Goal: Task Accomplishment & Management: Use online tool/utility

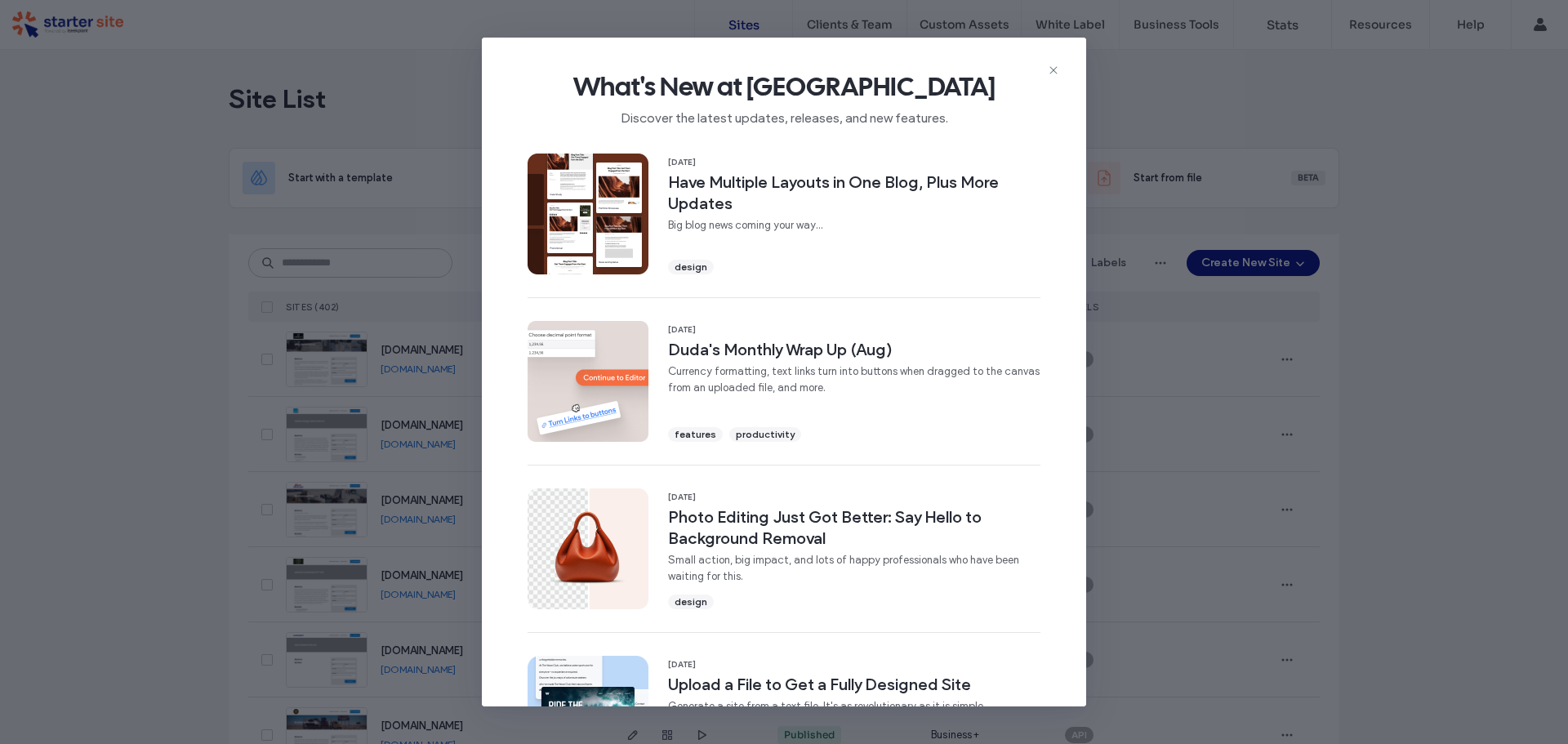
click at [1054, 61] on div "What's New at Duda Discover the latest updates, releases, and new features." at bounding box center [784, 92] width 605 height 109
click at [1056, 64] on icon at bounding box center [1054, 70] width 13 height 13
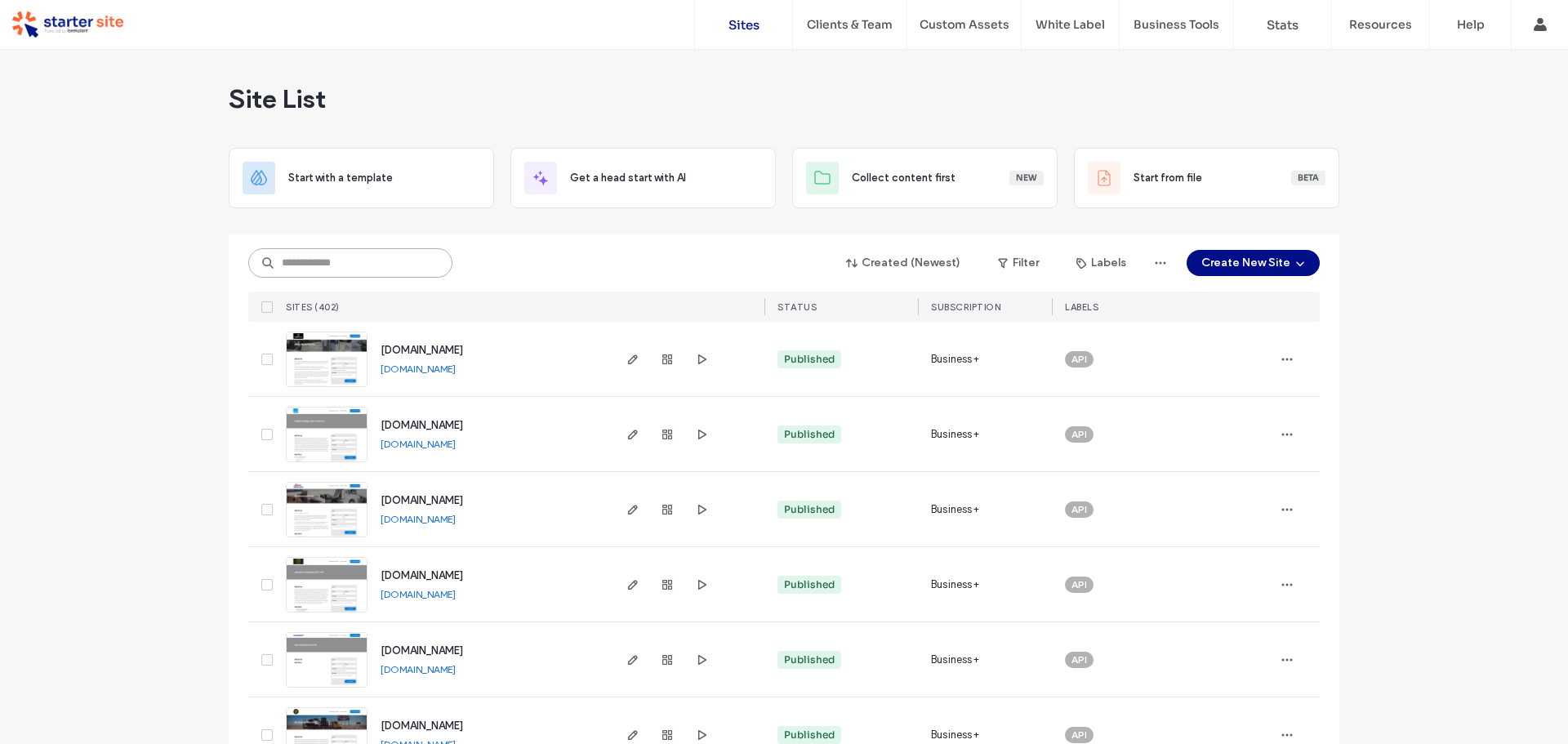
click at [369, 255] on input at bounding box center [350, 263] width 204 height 30
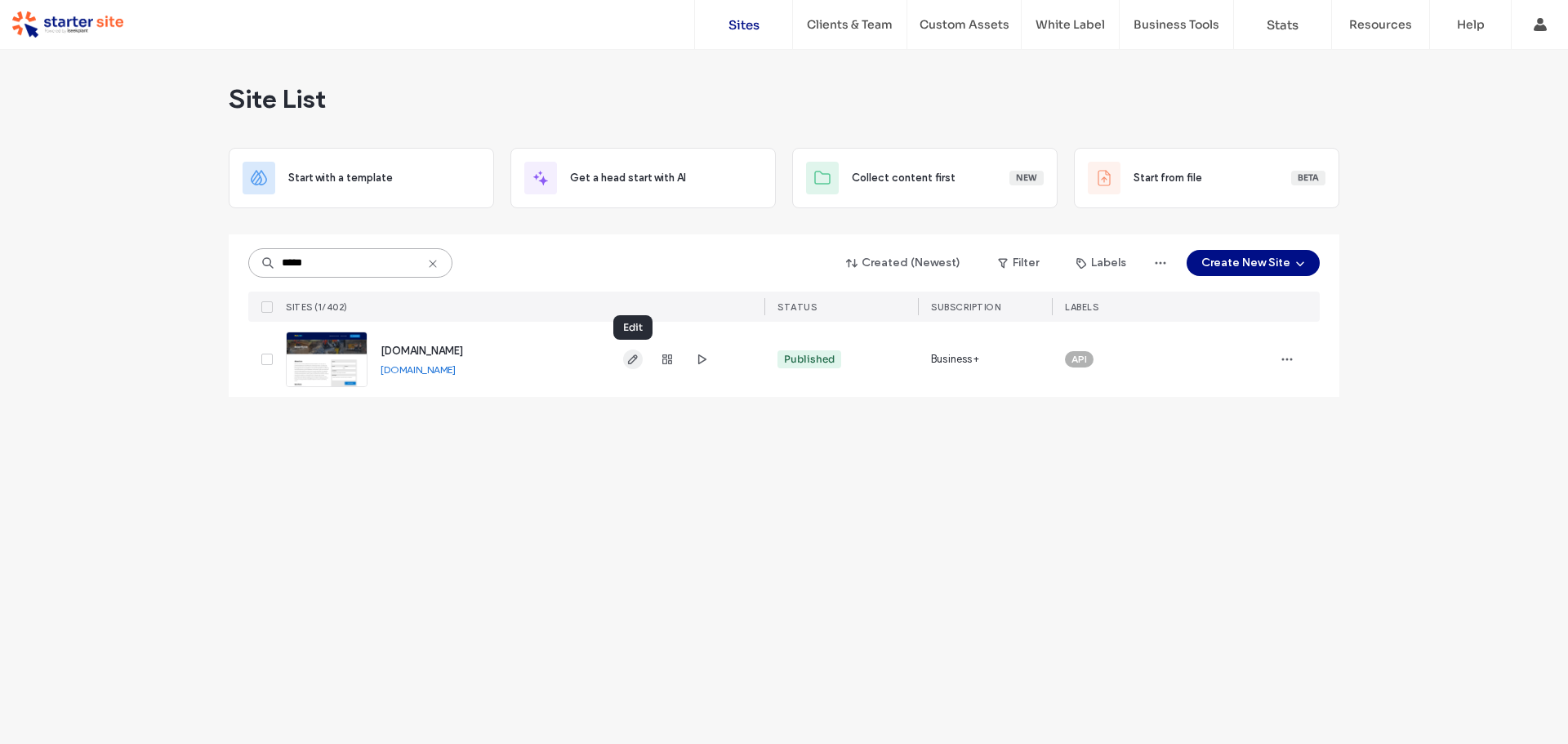
type input "*****"
click at [630, 361] on use "button" at bounding box center [632, 359] width 10 height 10
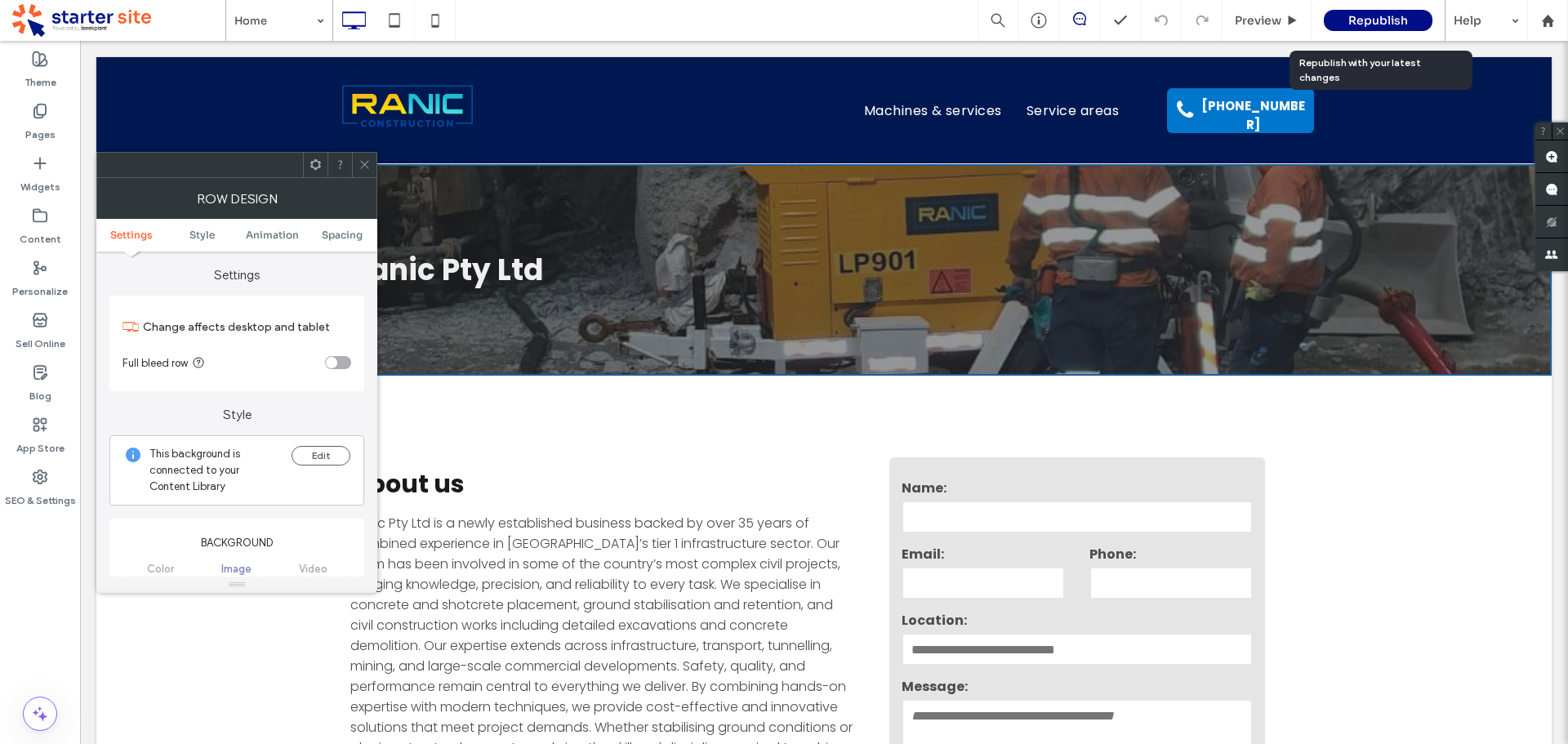
click at [1395, 19] on span "Republish" at bounding box center [1378, 20] width 60 height 15
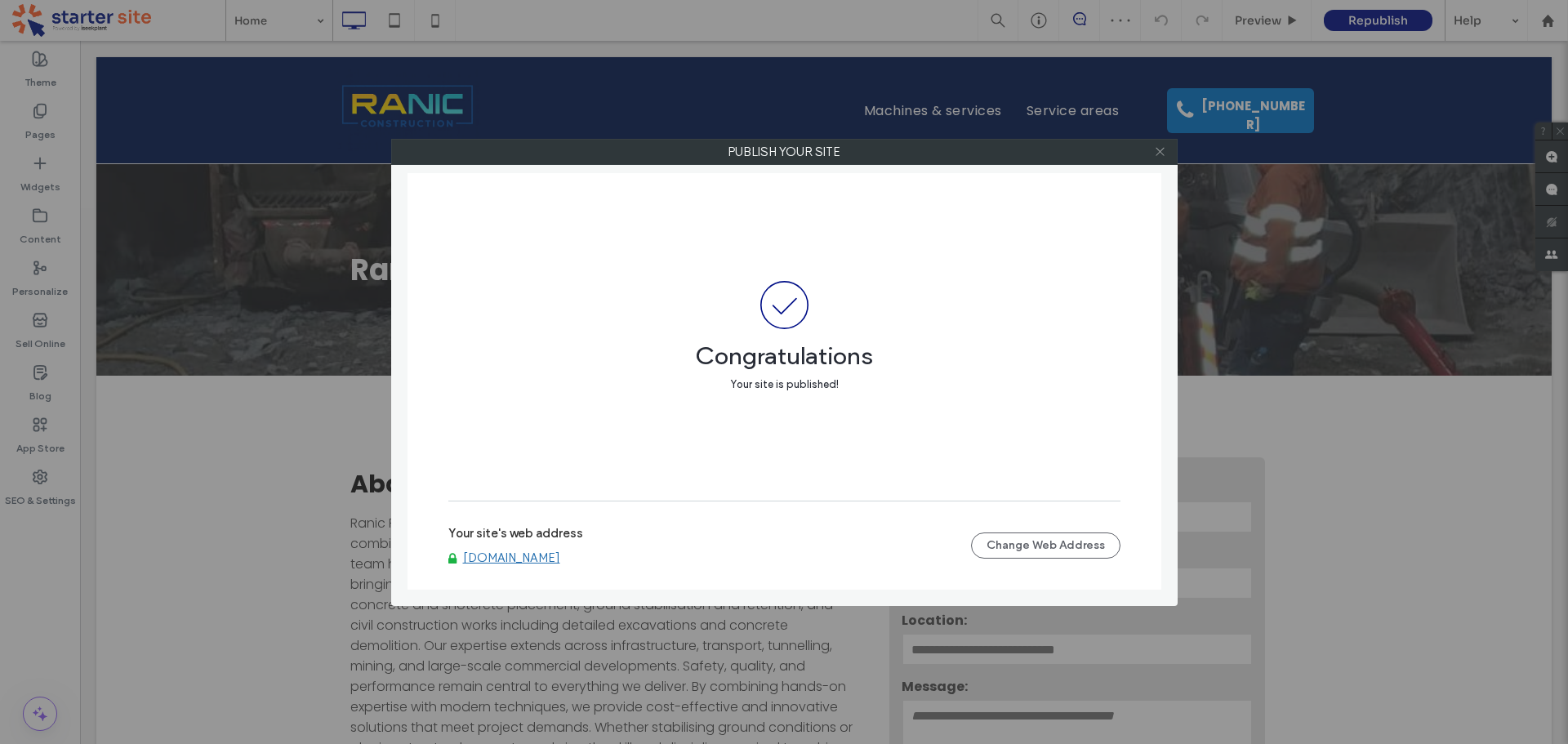
click at [1163, 154] on use at bounding box center [1159, 152] width 8 height 8
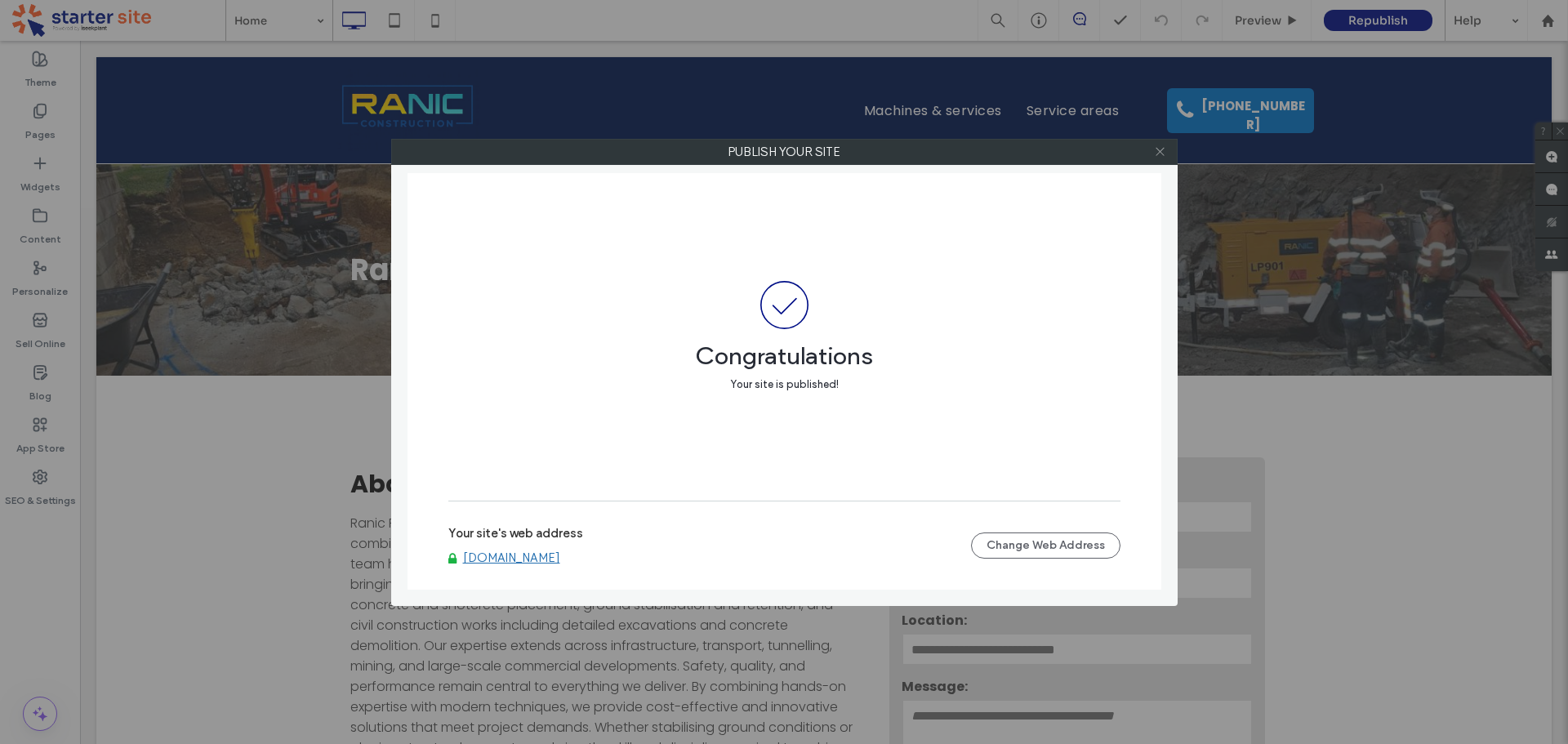
click at [1161, 152] on icon at bounding box center [1159, 151] width 12 height 12
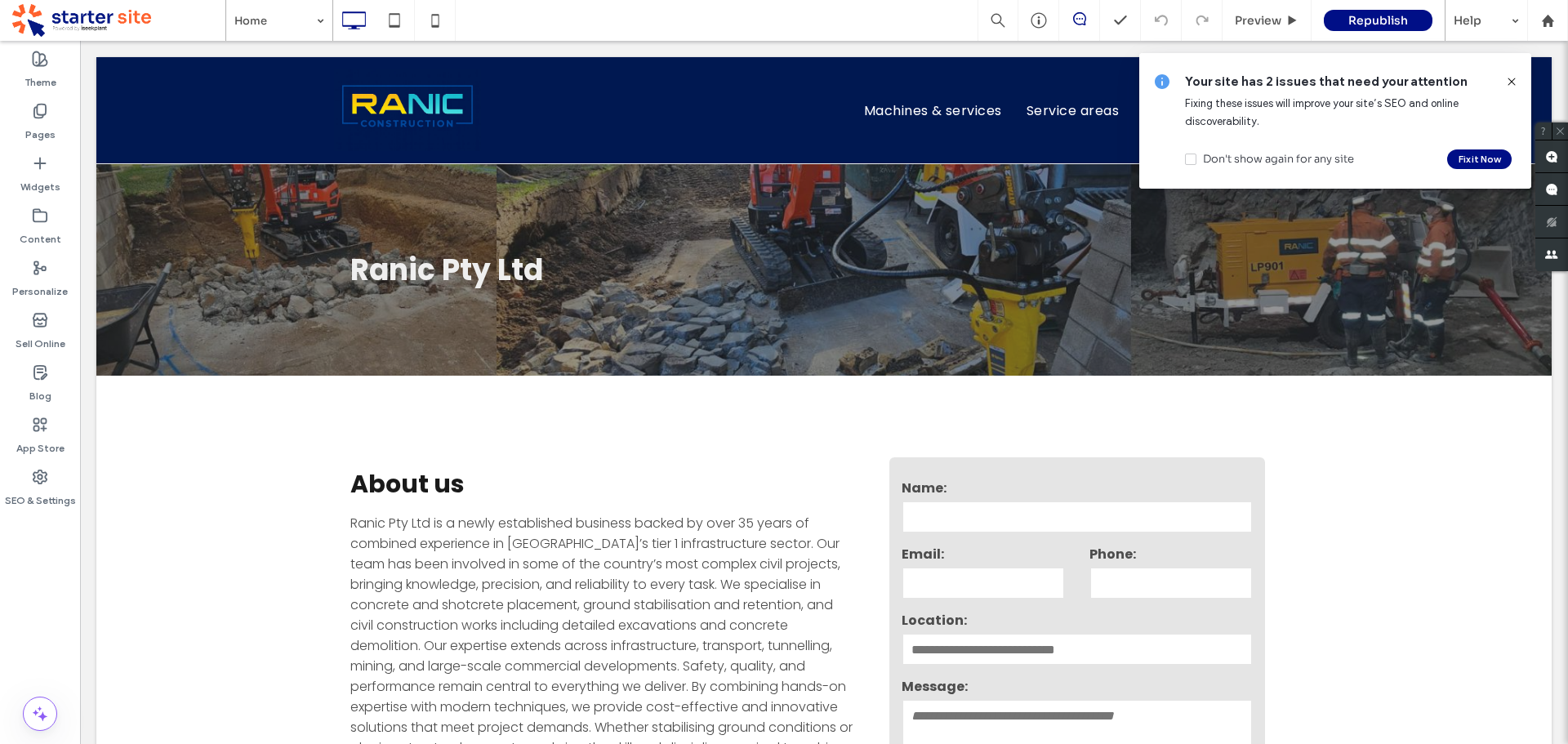
click at [1511, 80] on icon at bounding box center [1512, 81] width 13 height 13
